Goal: Information Seeking & Learning: Find specific fact

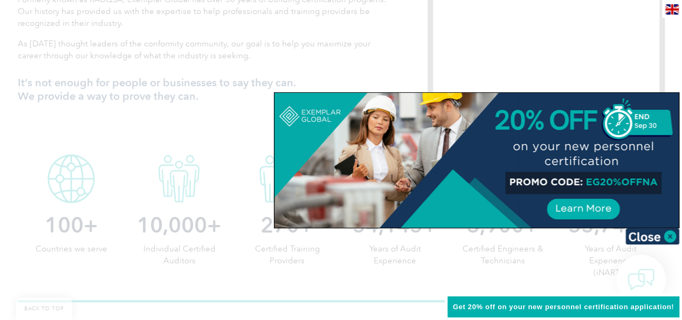
scroll to position [444, 0]
click at [662, 231] on img at bounding box center [653, 236] width 54 height 16
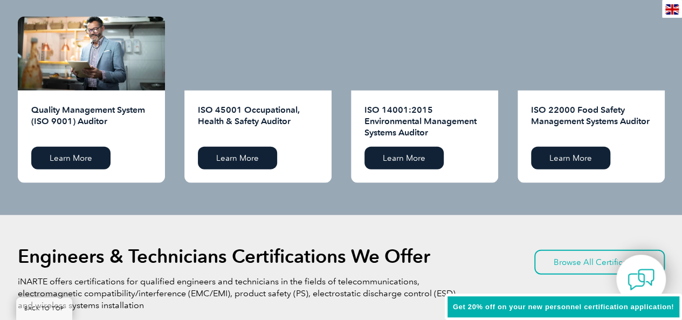
scroll to position [1194, 0]
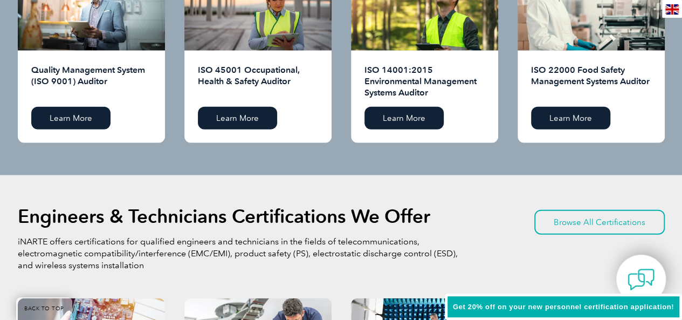
click at [101, 120] on link "Learn More" at bounding box center [70, 118] width 79 height 23
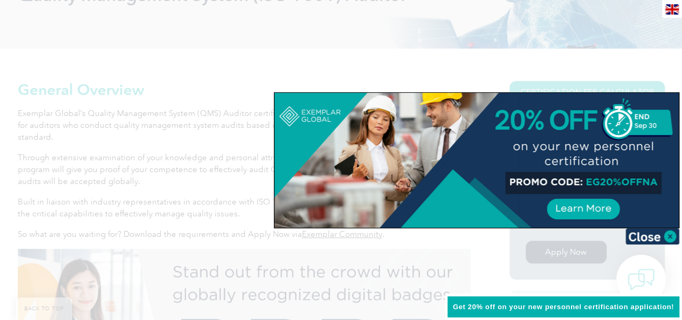
scroll to position [194, 0]
click at [672, 234] on img at bounding box center [653, 236] width 54 height 16
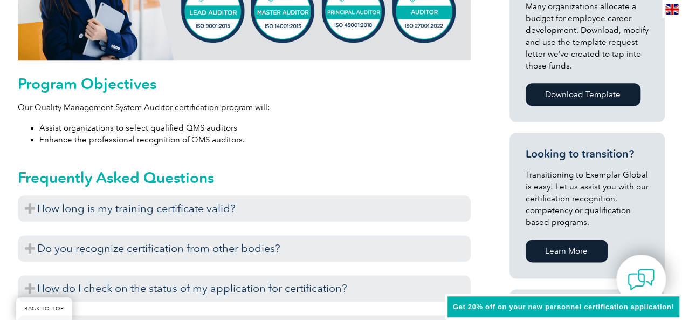
scroll to position [536, 0]
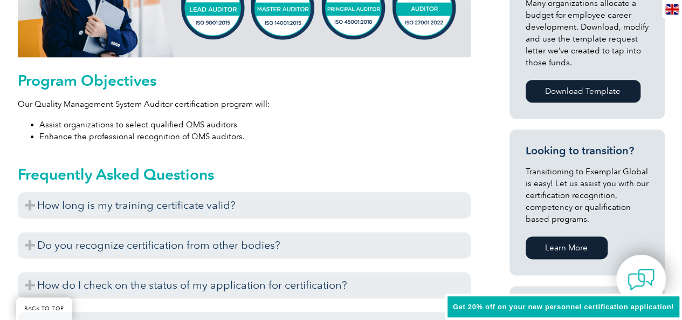
click at [334, 206] on h3 "How long is my training certificate valid?" at bounding box center [244, 205] width 453 height 26
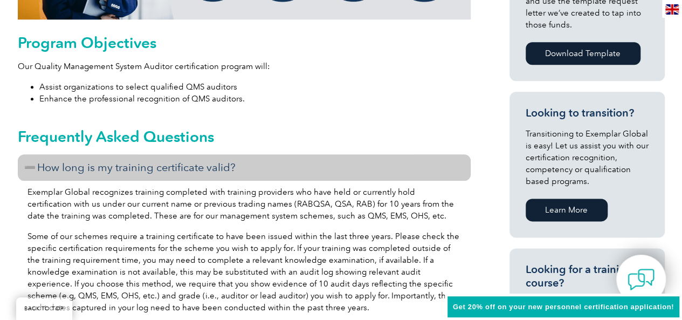
scroll to position [576, 0]
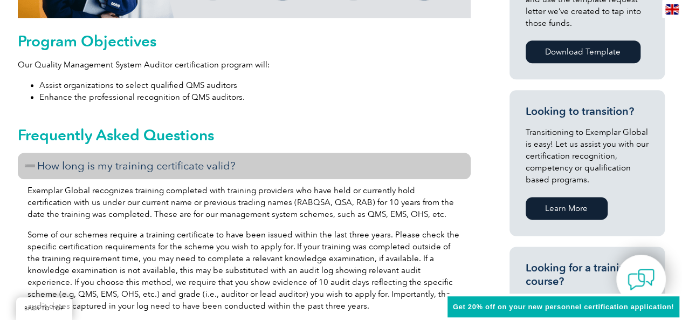
click at [309, 160] on h3 "How long is my training certificate valid?" at bounding box center [244, 166] width 453 height 26
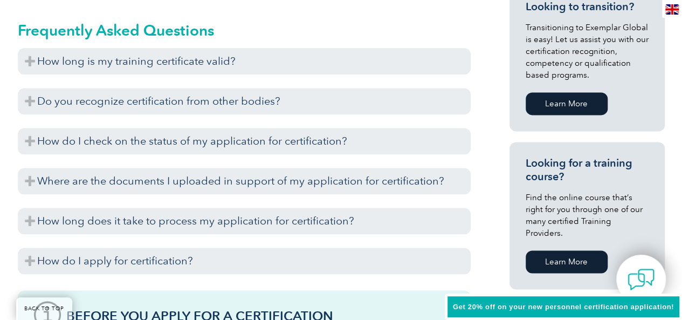
scroll to position [679, 0]
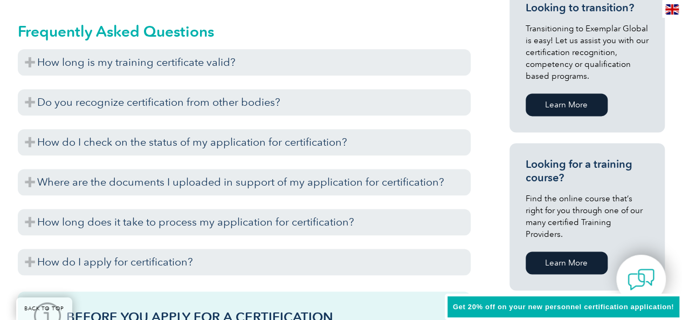
click at [191, 261] on h3 "How do I apply for certification?" at bounding box center [244, 262] width 453 height 26
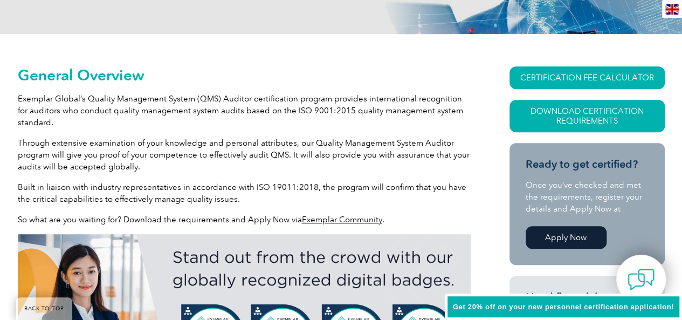
scroll to position [208, 0]
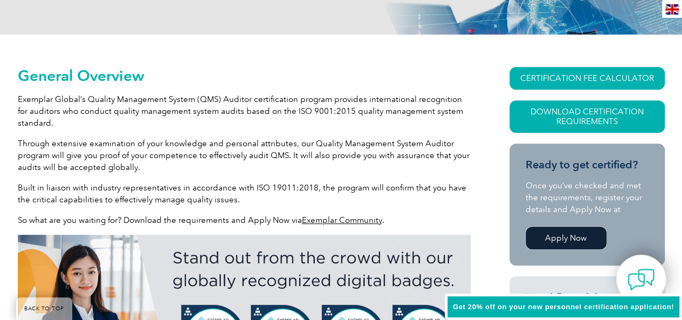
click at [552, 243] on link "Apply Now" at bounding box center [566, 238] width 81 height 23
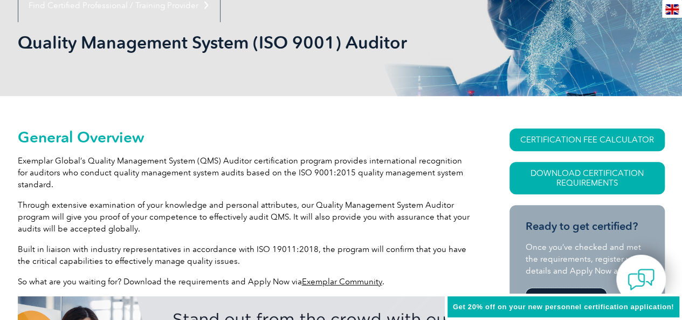
scroll to position [0, 0]
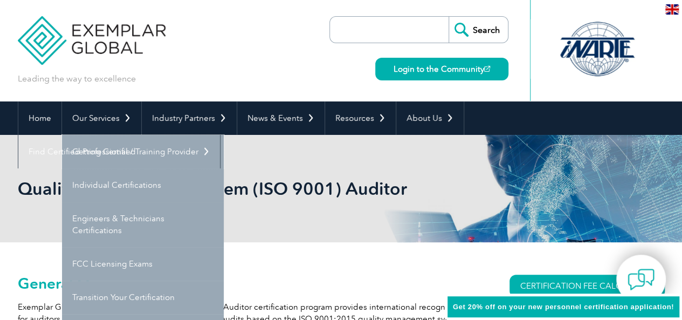
click at [104, 153] on link "Getting Certified" at bounding box center [143, 151] width 162 height 33
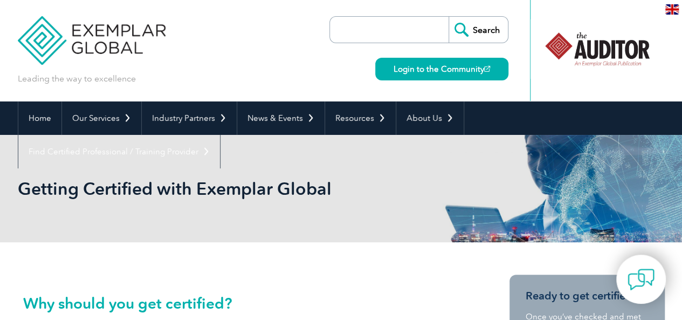
click at [379, 29] on input "search" at bounding box center [392, 30] width 113 height 26
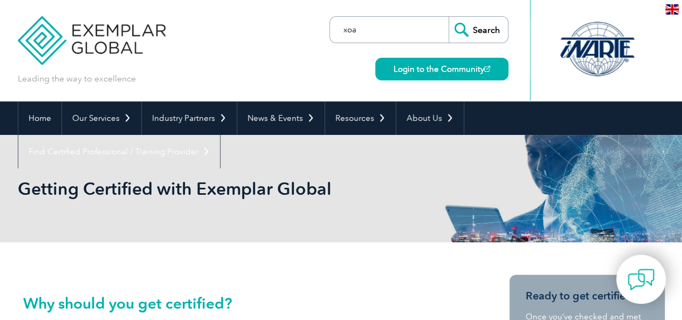
click at [449, 17] on input "Search" at bounding box center [478, 30] width 59 height 26
type input "x"
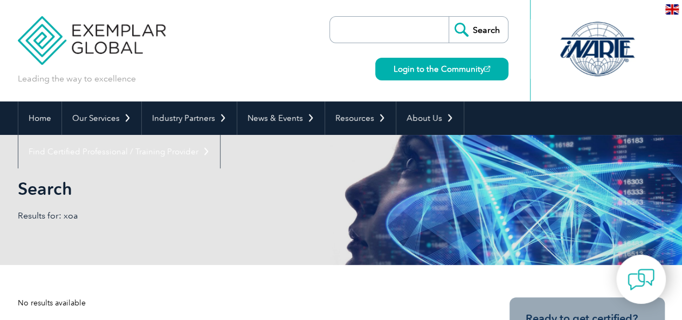
drag, startPoint x: 0, startPoint y: 0, endPoint x: 407, endPoint y: 28, distance: 407.6
click at [407, 28] on input "search" at bounding box center [392, 30] width 113 height 26
type input "cost"
click at [449, 17] on input "Search" at bounding box center [478, 30] width 59 height 26
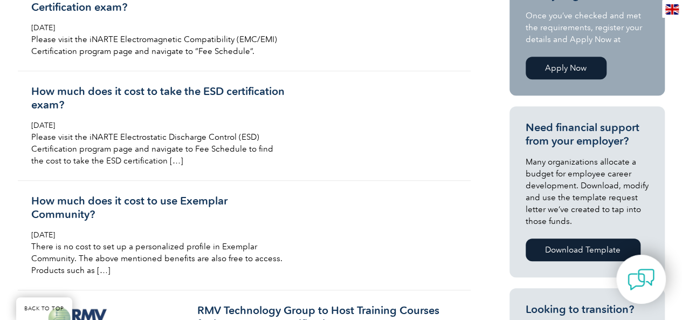
scroll to position [324, 0]
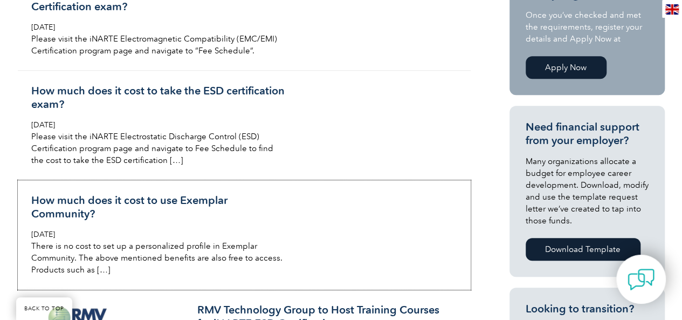
click at [180, 204] on h3 "How much does it cost to use Exemplar Community?" at bounding box center [159, 207] width 256 height 27
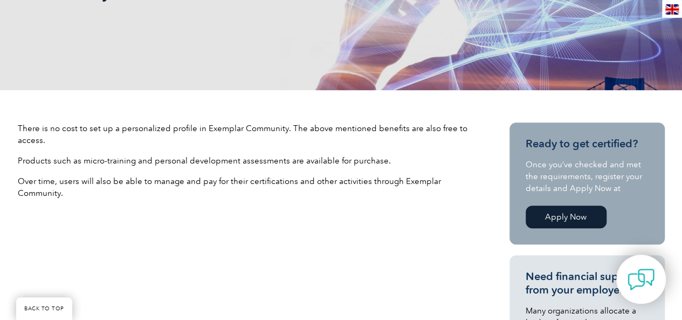
scroll to position [259, 0]
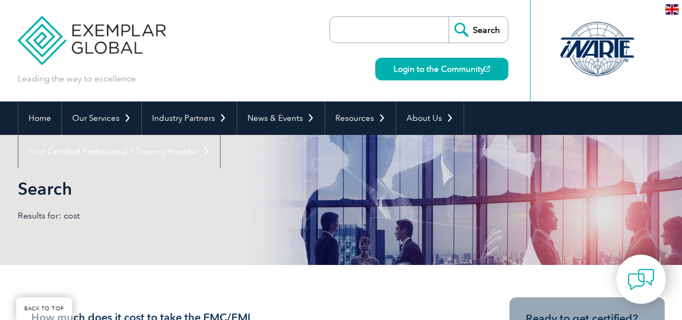
scroll to position [324, 0]
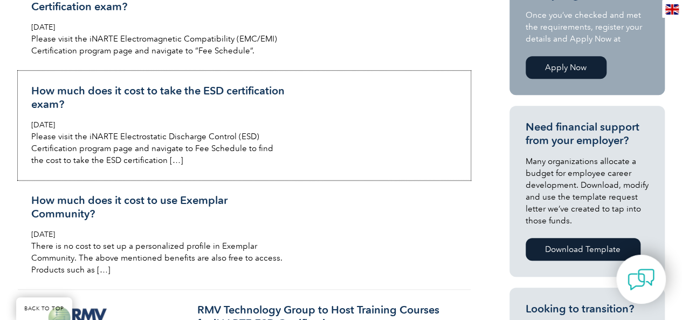
drag, startPoint x: 107, startPoint y: 85, endPoint x: 65, endPoint y: 91, distance: 42.0
click at [65, 91] on h3 "How much does it cost to take the ESD certification exam?" at bounding box center [159, 97] width 256 height 27
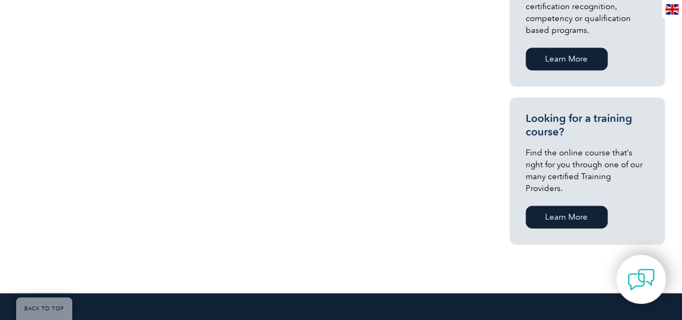
scroll to position [763, 0]
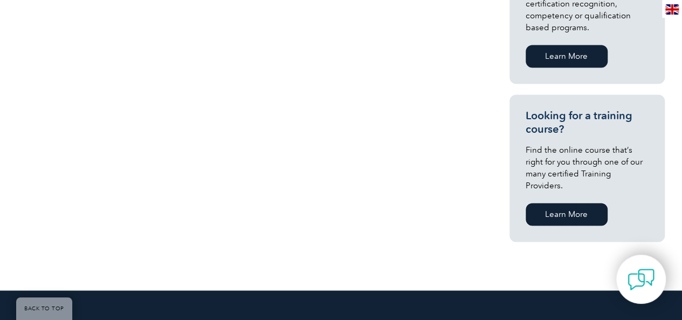
click at [559, 204] on link "Learn More" at bounding box center [567, 214] width 82 height 23
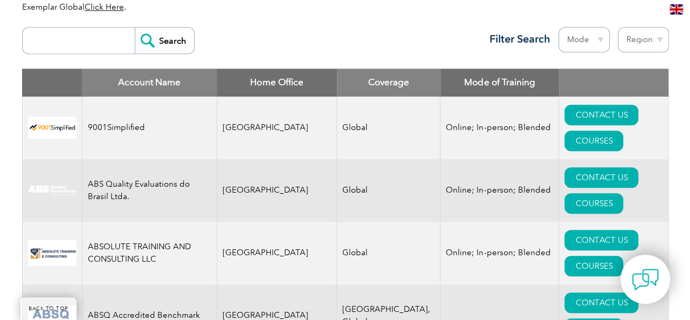
scroll to position [436, 0]
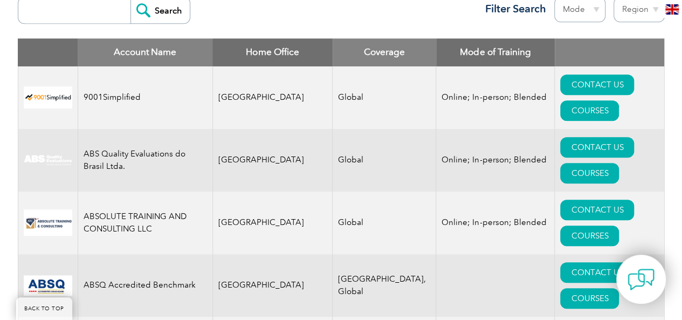
click at [603, 100] on link "COURSES" at bounding box center [589, 110] width 59 height 20
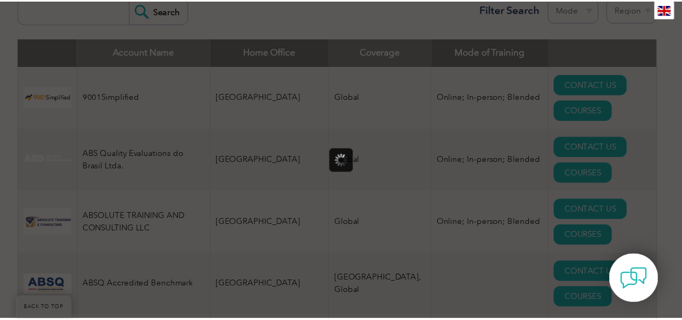
scroll to position [0, 0]
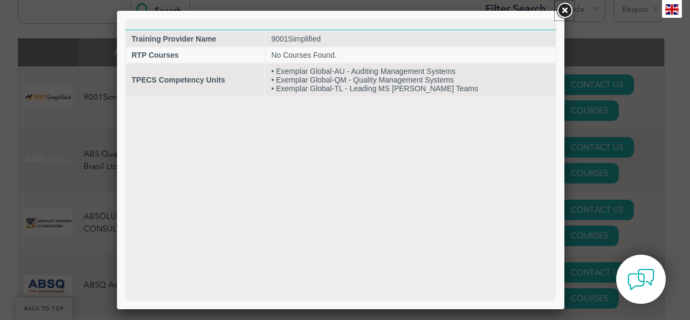
click at [565, 6] on link at bounding box center [564, 10] width 19 height 19
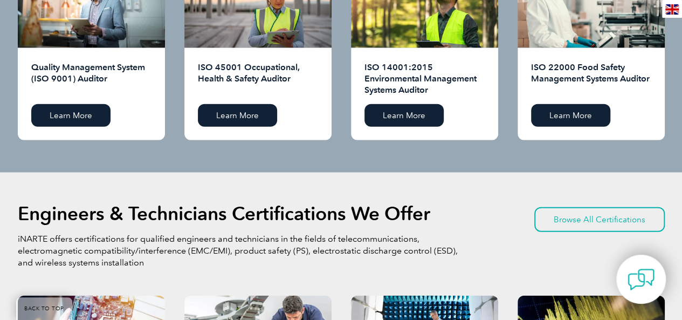
scroll to position [1194, 0]
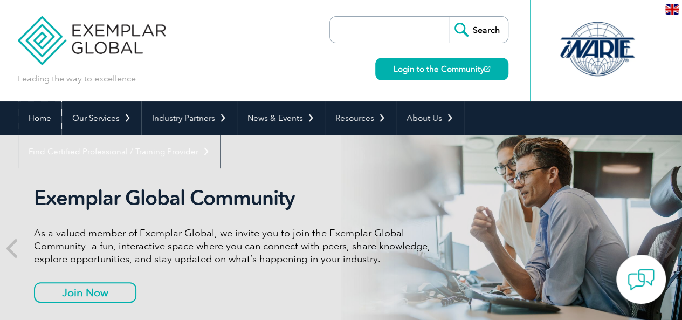
click at [44, 116] on link "Home" at bounding box center [39, 117] width 43 height 33
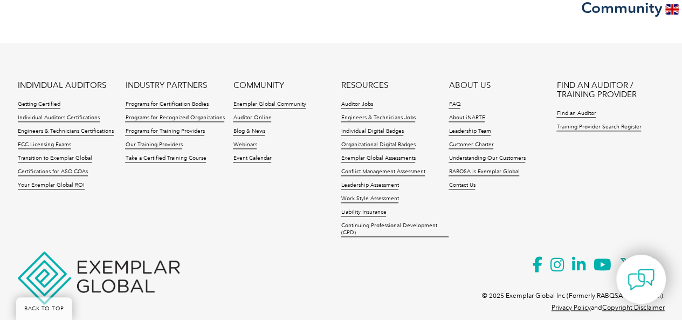
scroll to position [2633, 0]
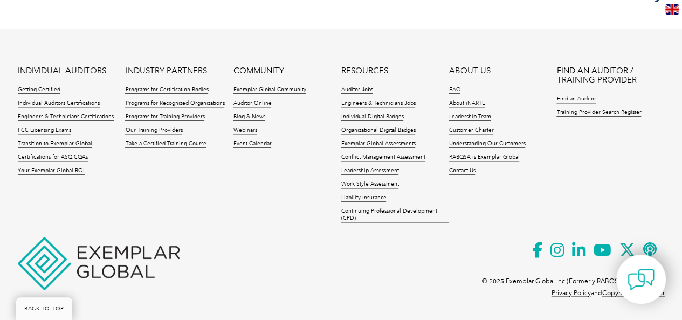
click at [655, 246] on icon at bounding box center [655, 250] width 22 height 26
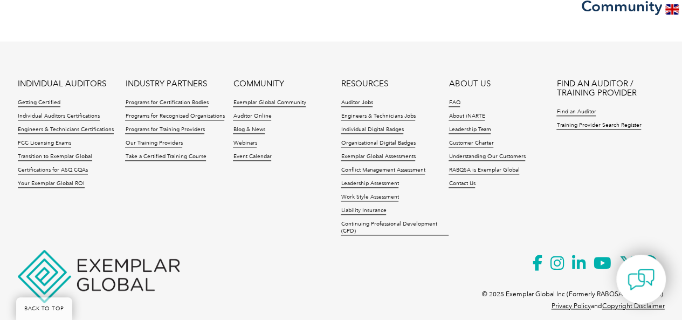
scroll to position [2617, 0]
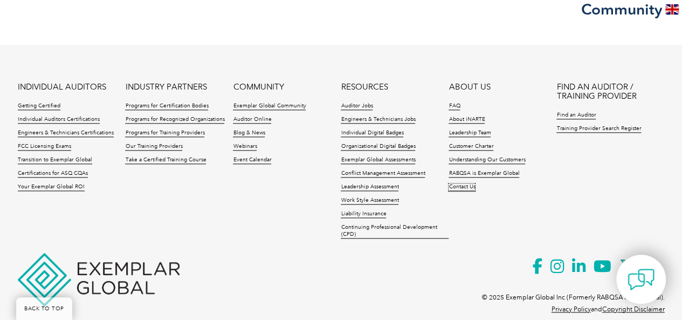
click at [466, 183] on link "Contact Us" at bounding box center [462, 187] width 26 height 8
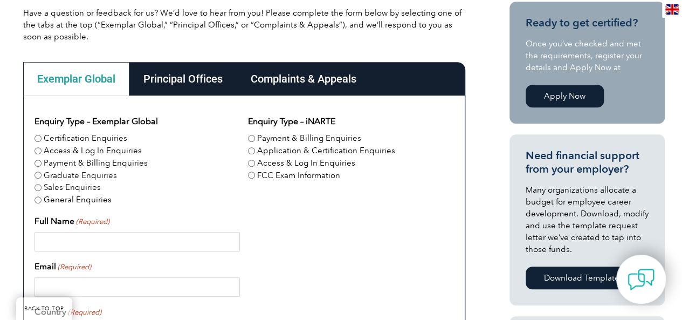
scroll to position [229, 0]
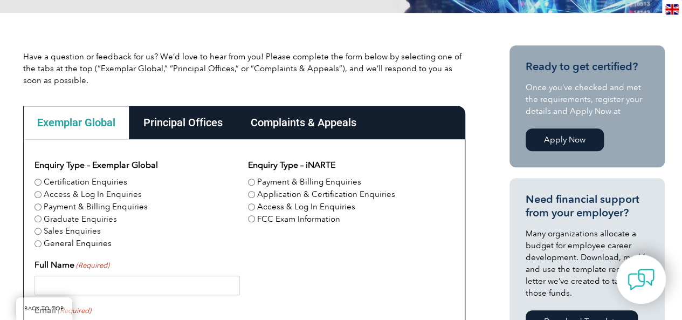
click at [211, 122] on div "Principal Offices" at bounding box center [182, 122] width 107 height 33
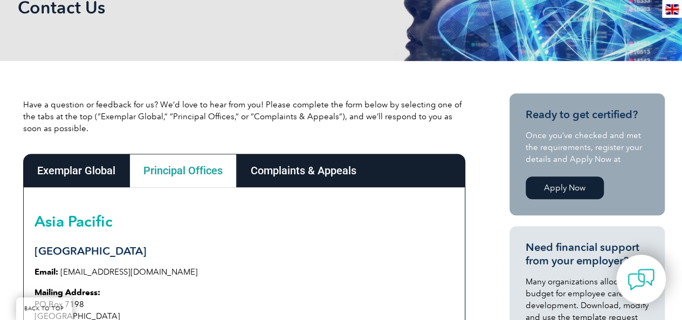
scroll to position [179, 0]
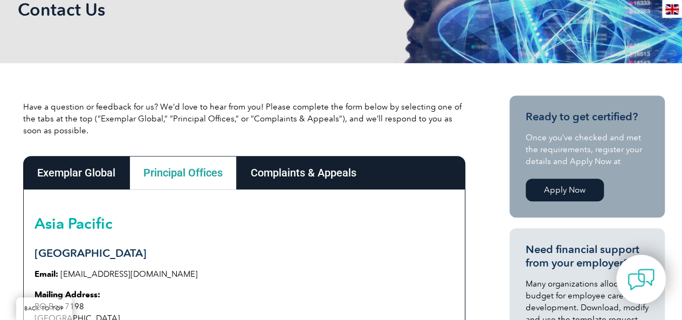
click at [289, 177] on div "Complaints & Appeals" at bounding box center [304, 172] width 134 height 33
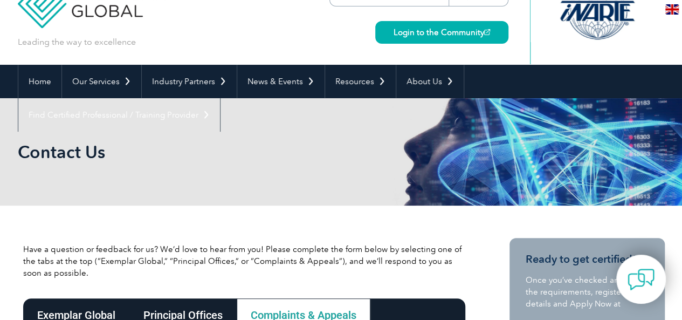
scroll to position [0, 0]
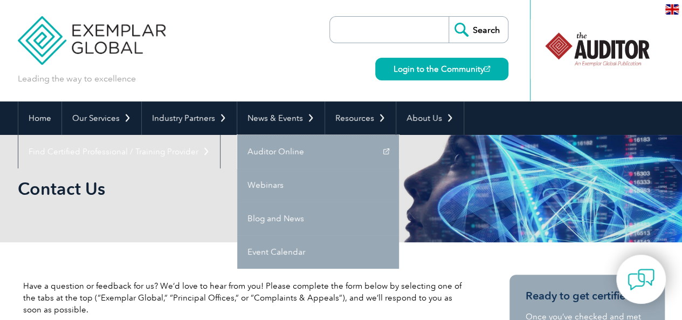
click at [274, 154] on link "Auditor Online" at bounding box center [318, 151] width 162 height 33
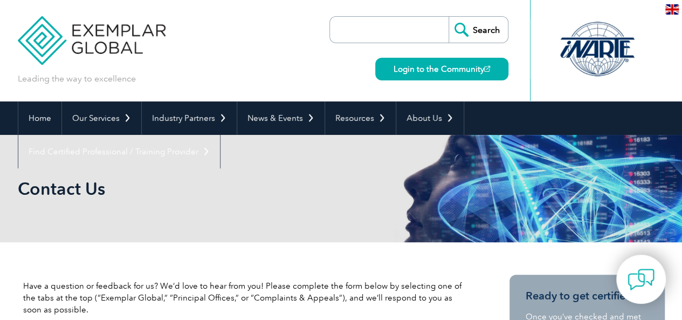
click at [230, 70] on div "Leading the way to excellence Search Login to the Community ▼" at bounding box center [341, 50] width 647 height 101
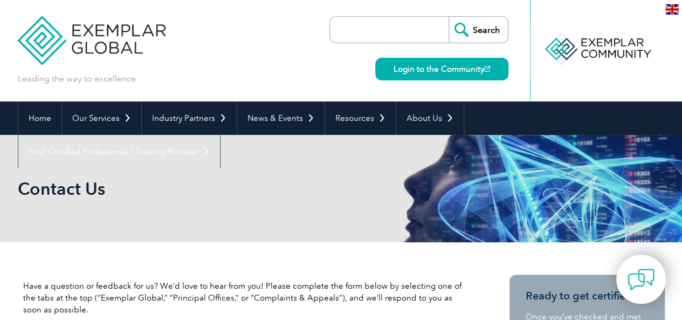
click at [232, 62] on div "Leading the way to excellence Search Login to the Community ▼" at bounding box center [341, 50] width 647 height 101
